Goal: Information Seeking & Learning: Learn about a topic

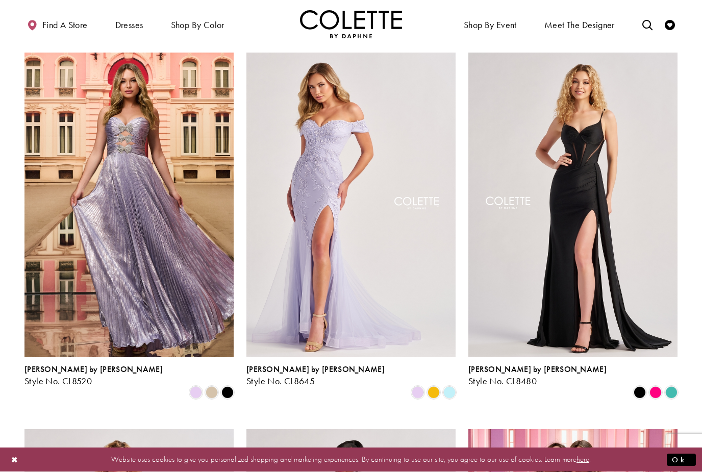
scroll to position [431, 0]
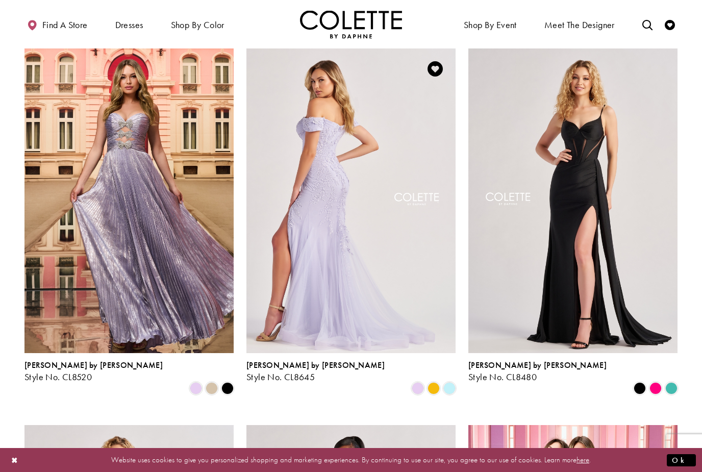
click at [337, 263] on img "Visit Colette by Daphne Style No. CL8645 Page" at bounding box center [351, 200] width 209 height 304
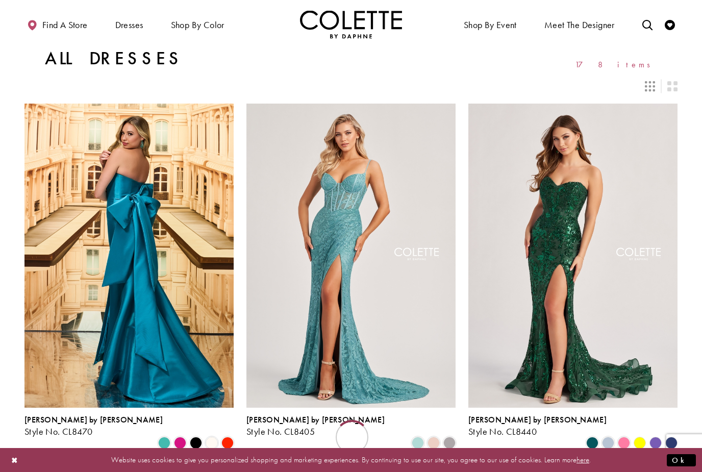
scroll to position [458, 0]
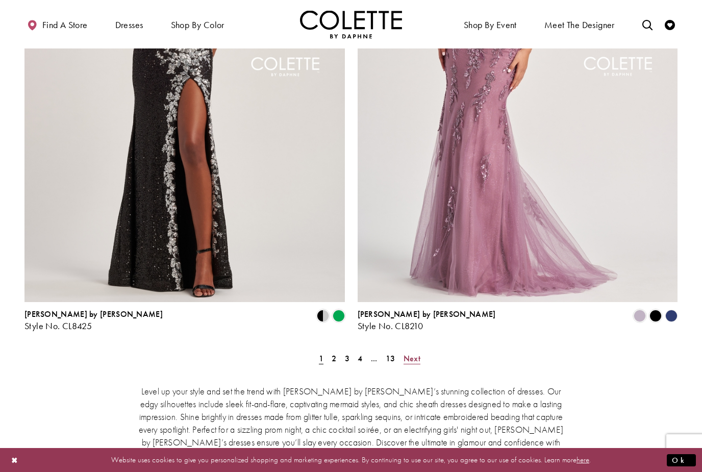
click at [410, 353] on span "Next" at bounding box center [412, 358] width 17 height 11
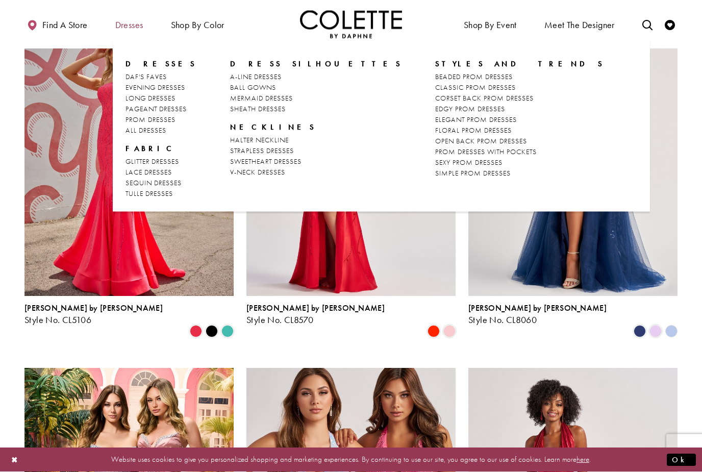
scroll to position [112, 0]
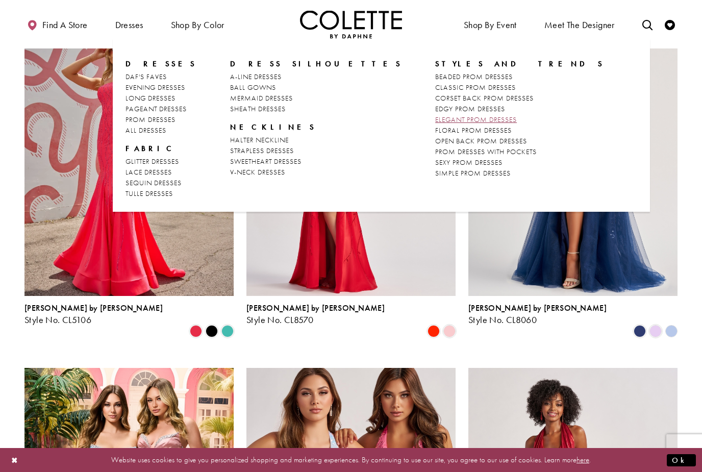
click at [435, 122] on span "ELEGANT PROM DRESSES" at bounding box center [476, 119] width 82 height 9
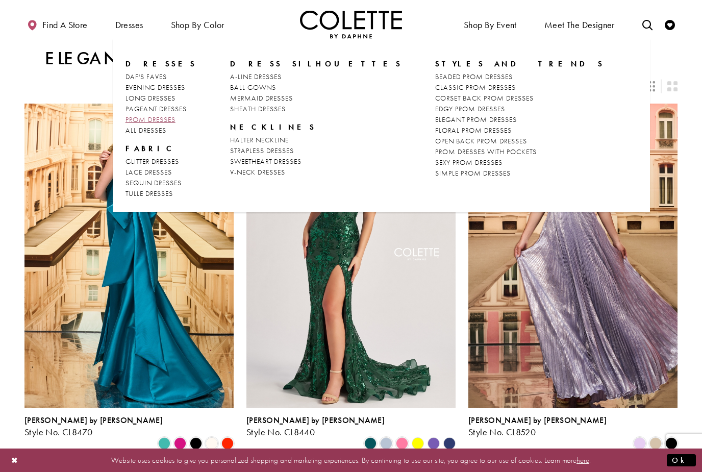
click at [168, 116] on span "PROM DRESSES" at bounding box center [151, 119] width 50 height 9
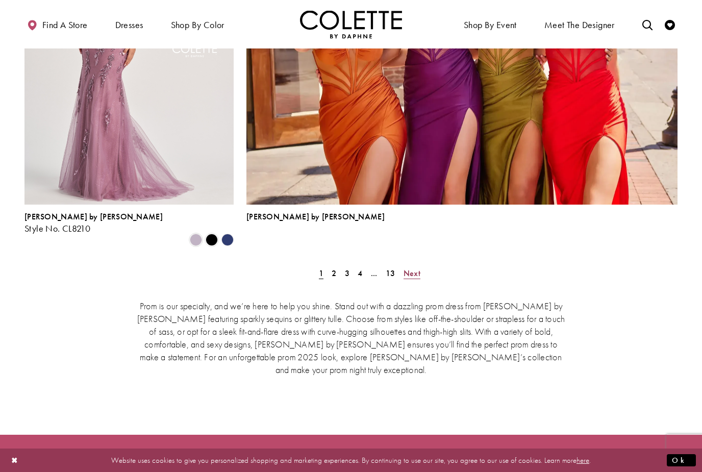
click at [410, 268] on span "Next" at bounding box center [412, 273] width 17 height 11
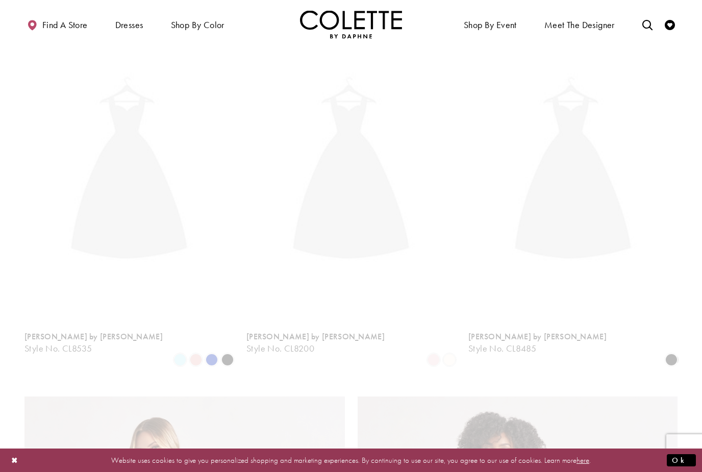
scroll to position [261, 0]
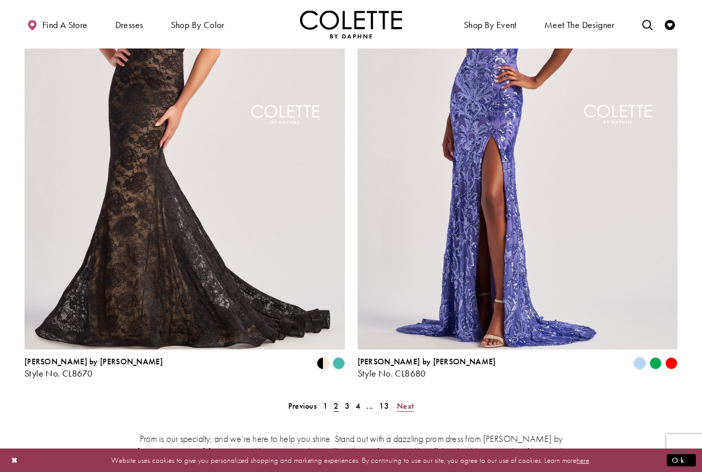
click at [403, 401] on span "Next" at bounding box center [405, 406] width 17 height 11
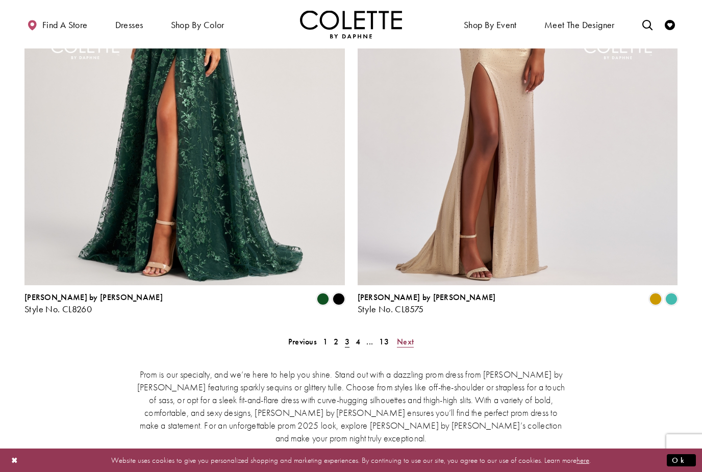
scroll to position [2026, 0]
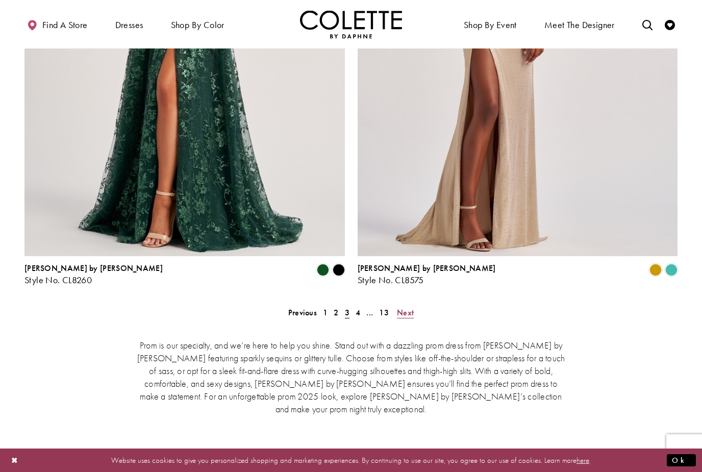
click at [404, 307] on span "Next" at bounding box center [405, 312] width 17 height 11
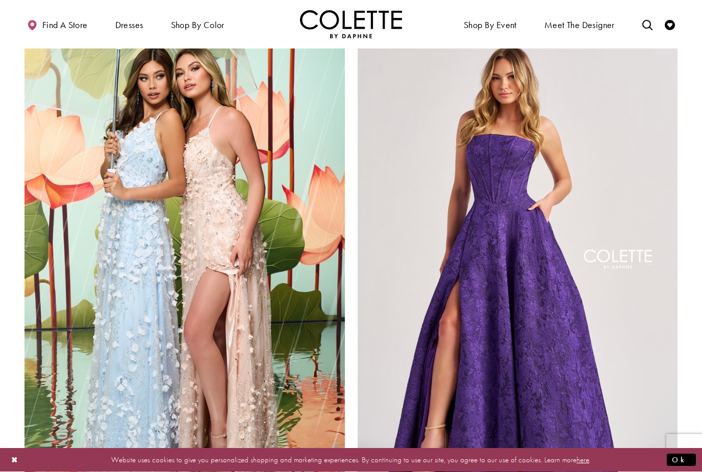
scroll to position [1787, 0]
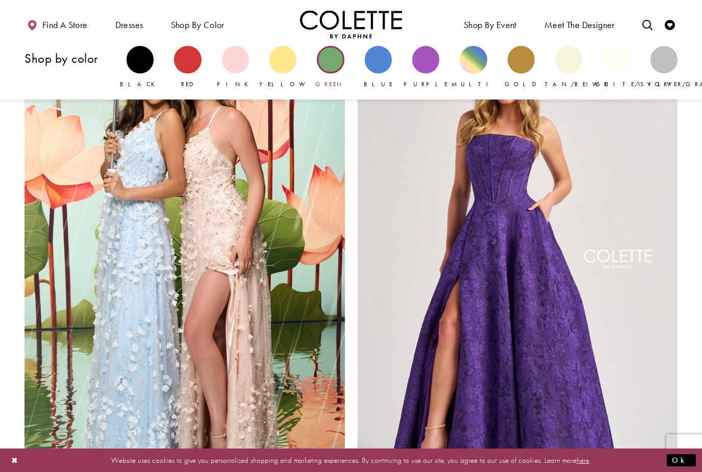
click at [335, 60] on div "Primary block" at bounding box center [330, 59] width 27 height 27
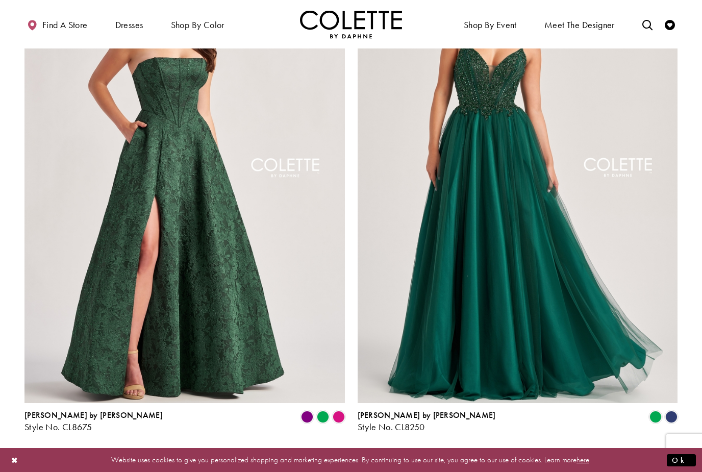
click at [385, 454] on span "Next" at bounding box center [382, 459] width 17 height 11
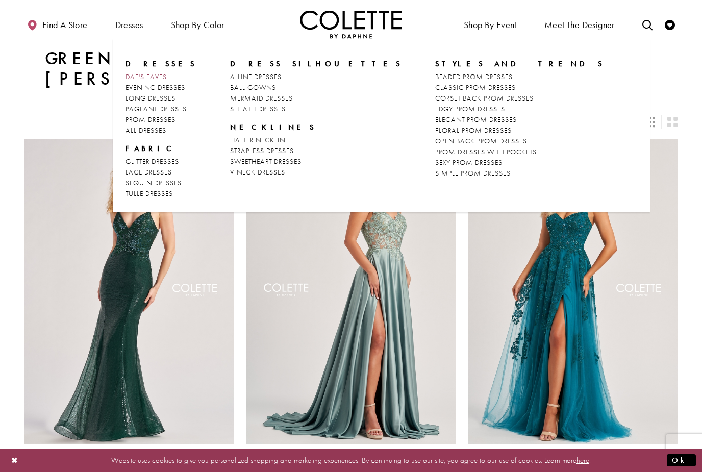
click at [160, 76] on span "DAF'S FAVES" at bounding box center [146, 76] width 41 height 9
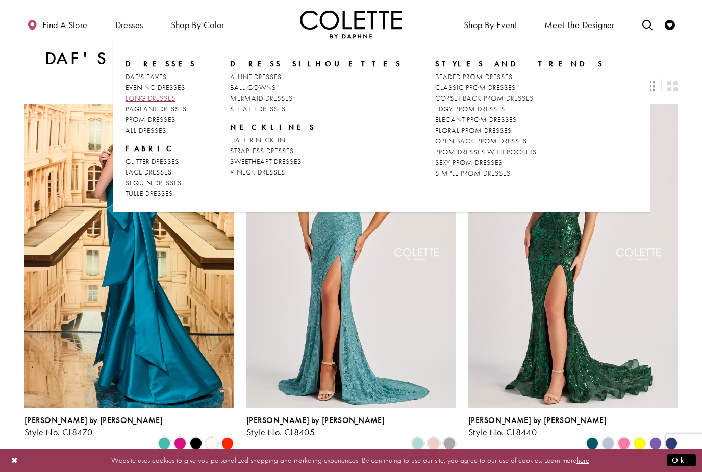
click at [167, 99] on span "LONG DRESSES" at bounding box center [151, 97] width 50 height 9
click at [185, 86] on span "EVENING DRESSES" at bounding box center [156, 87] width 60 height 9
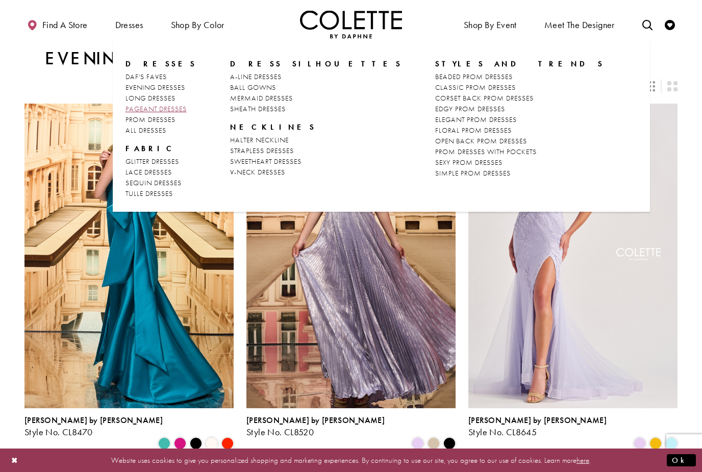
click at [179, 106] on span "PAGEANT DRESSES" at bounding box center [156, 108] width 61 height 9
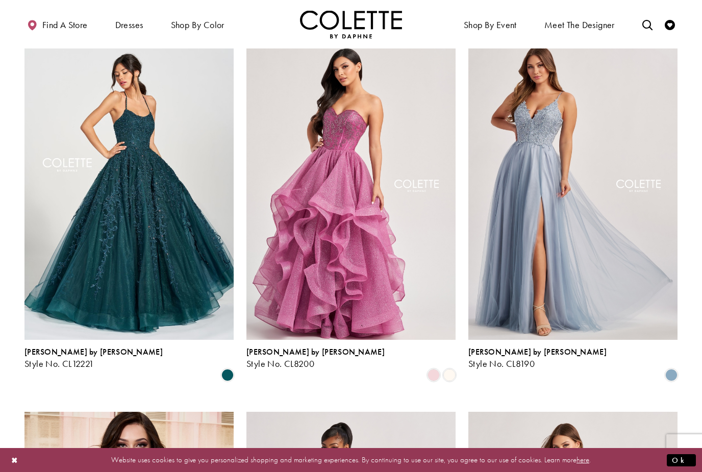
scroll to position [433, 0]
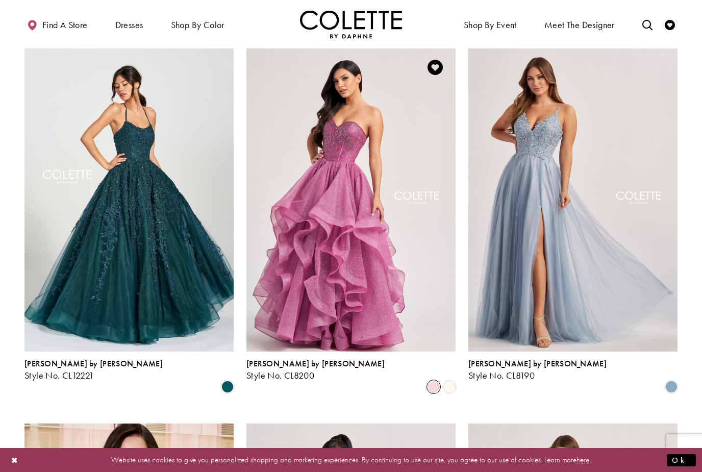
click at [434, 381] on span "Product List" at bounding box center [434, 387] width 12 height 12
click at [447, 381] on span "Product List" at bounding box center [450, 387] width 12 height 12
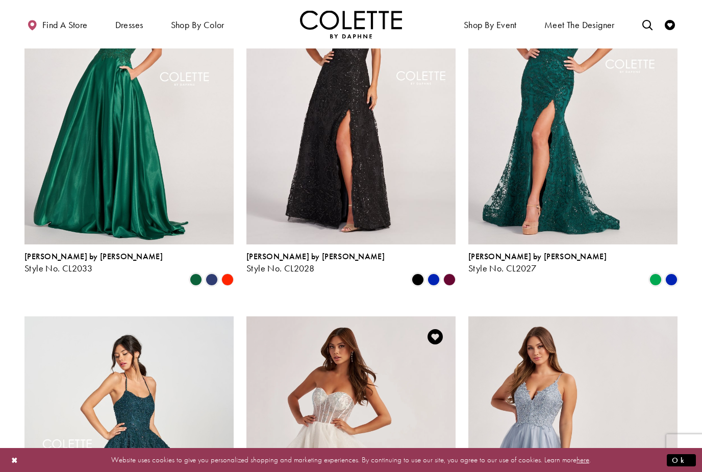
scroll to position [0, 0]
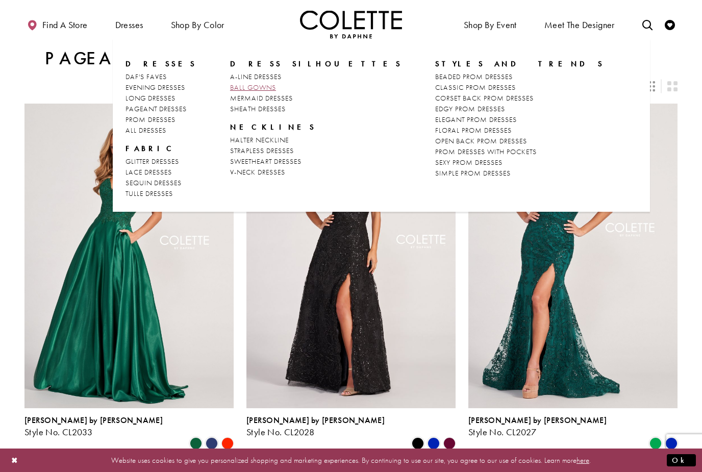
click at [257, 88] on span "BALL GOWNS" at bounding box center [253, 87] width 46 height 9
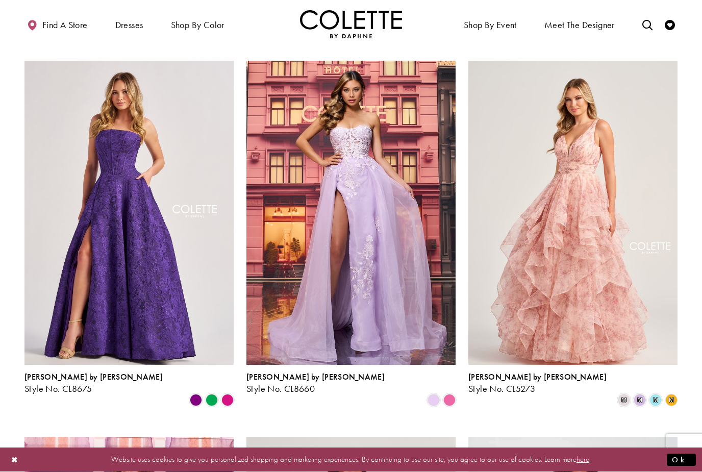
scroll to position [796, 0]
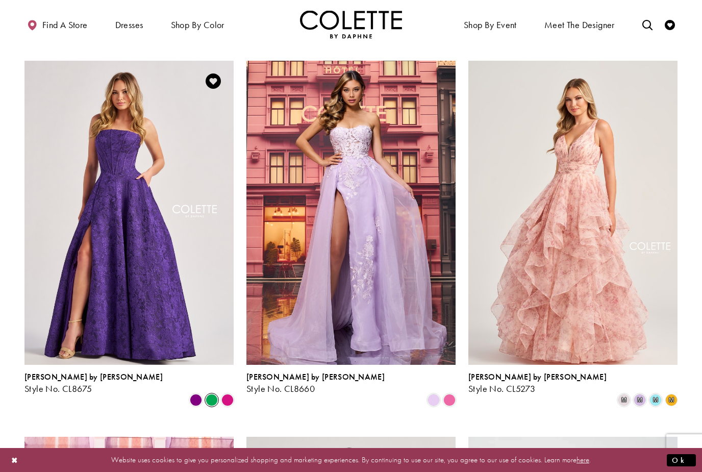
click at [211, 394] on span "Product List" at bounding box center [212, 400] width 12 height 12
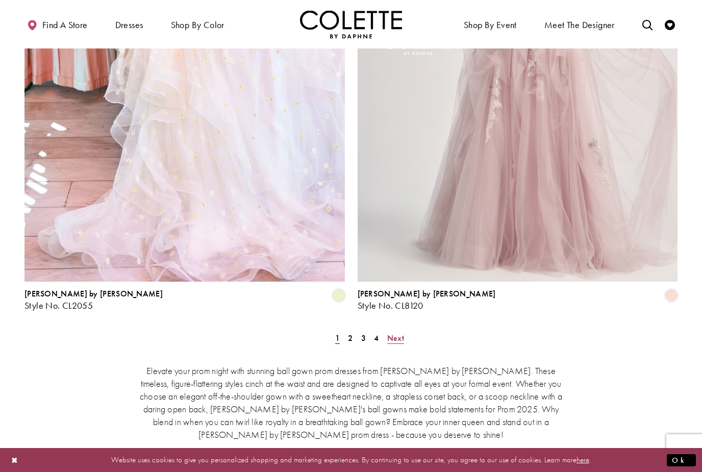
click at [393, 333] on span "Next" at bounding box center [395, 338] width 17 height 11
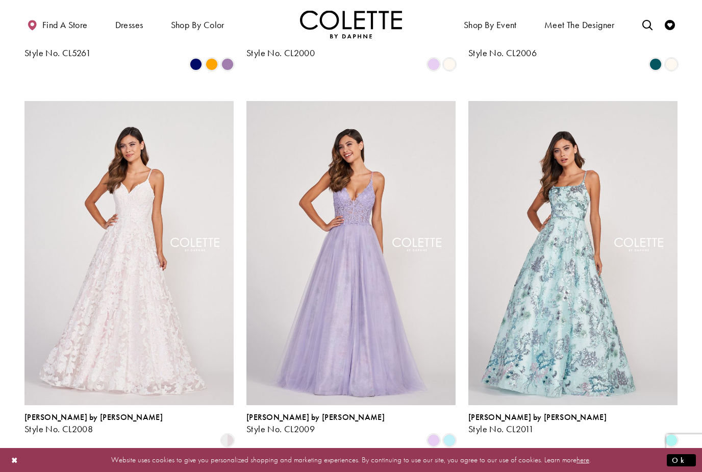
scroll to position [1136, 0]
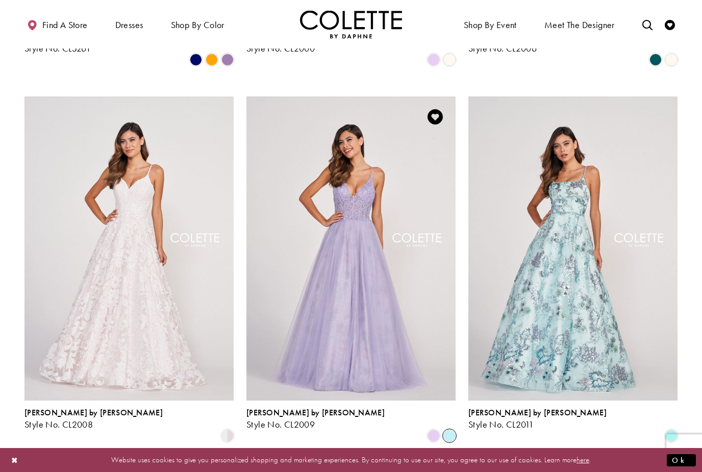
click at [451, 430] on span "Product List" at bounding box center [450, 436] width 12 height 12
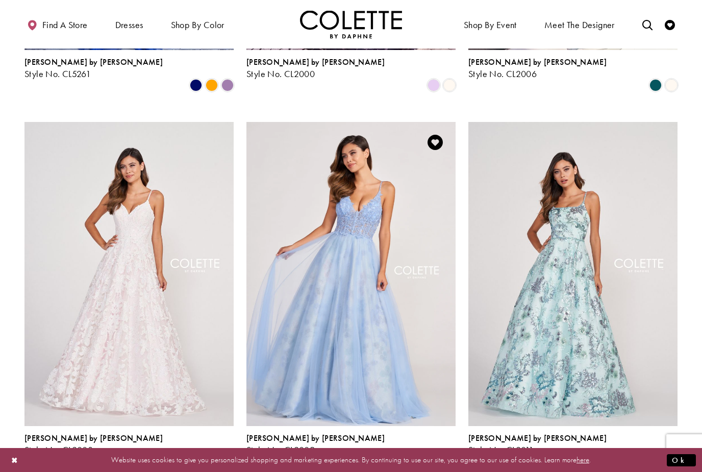
scroll to position [1110, 0]
click at [447, 456] on span "Product List" at bounding box center [450, 462] width 12 height 12
click at [435, 456] on span "Product List" at bounding box center [434, 462] width 12 height 12
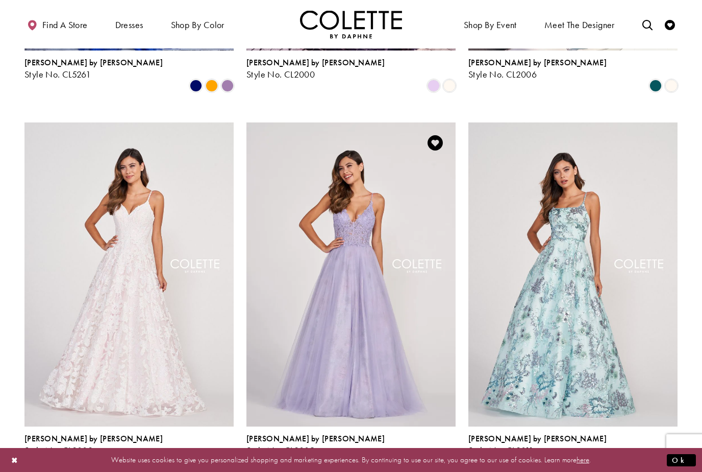
click at [430, 456] on span "Product List" at bounding box center [434, 462] width 12 height 12
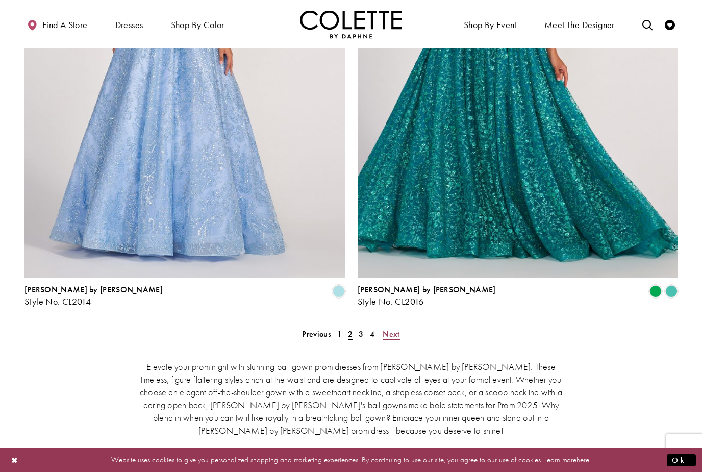
click at [387, 329] on span "Next" at bounding box center [391, 334] width 17 height 11
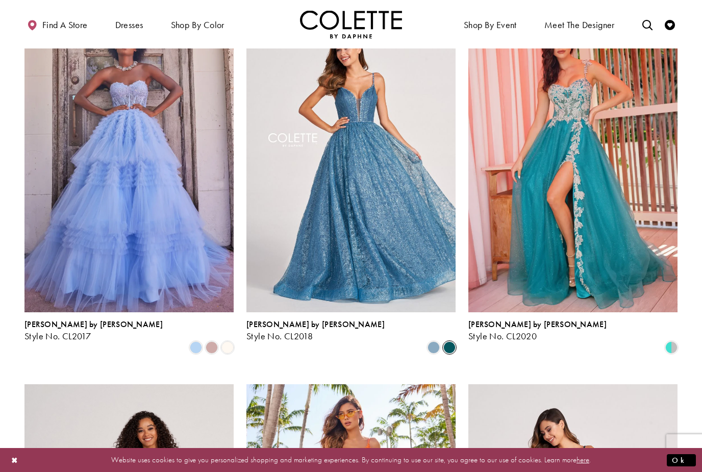
scroll to position [95, 0]
click at [439, 342] on span "Product List" at bounding box center [434, 348] width 12 height 12
click at [448, 342] on span "Product List" at bounding box center [450, 348] width 12 height 12
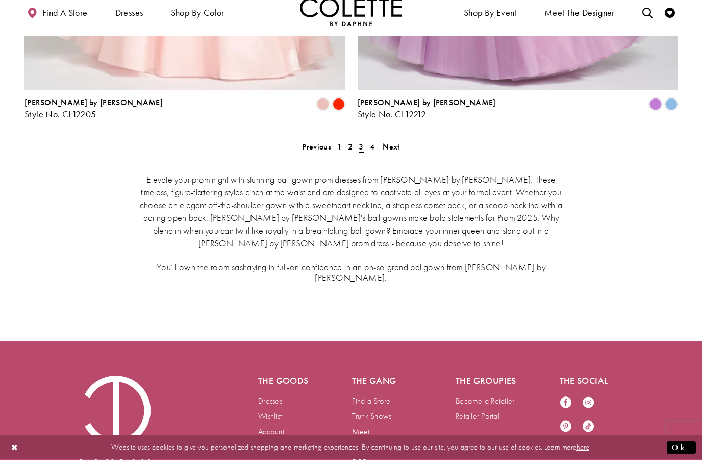
scroll to position [1972, 0]
